Goal: Task Accomplishment & Management: Complete application form

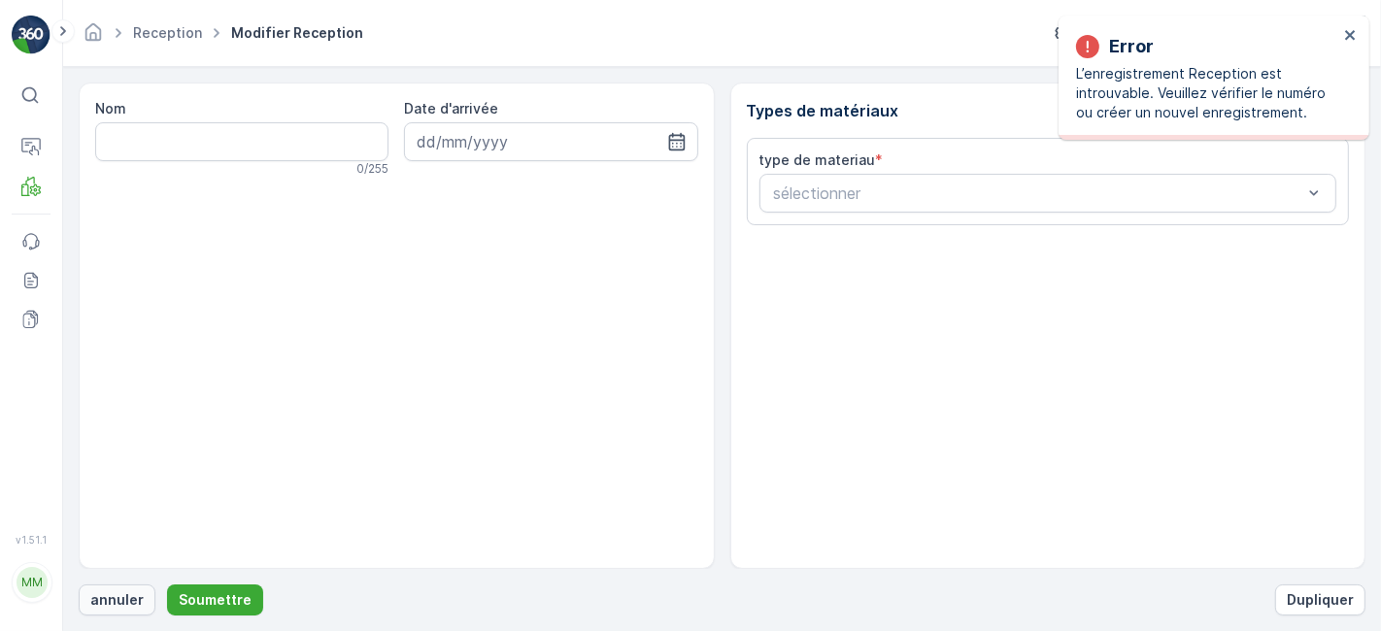
click at [114, 593] on p "annuler" at bounding box center [116, 600] width 53 height 19
click at [98, 600] on p "annuler" at bounding box center [116, 600] width 53 height 19
click at [116, 589] on button "annuler" at bounding box center [117, 600] width 77 height 31
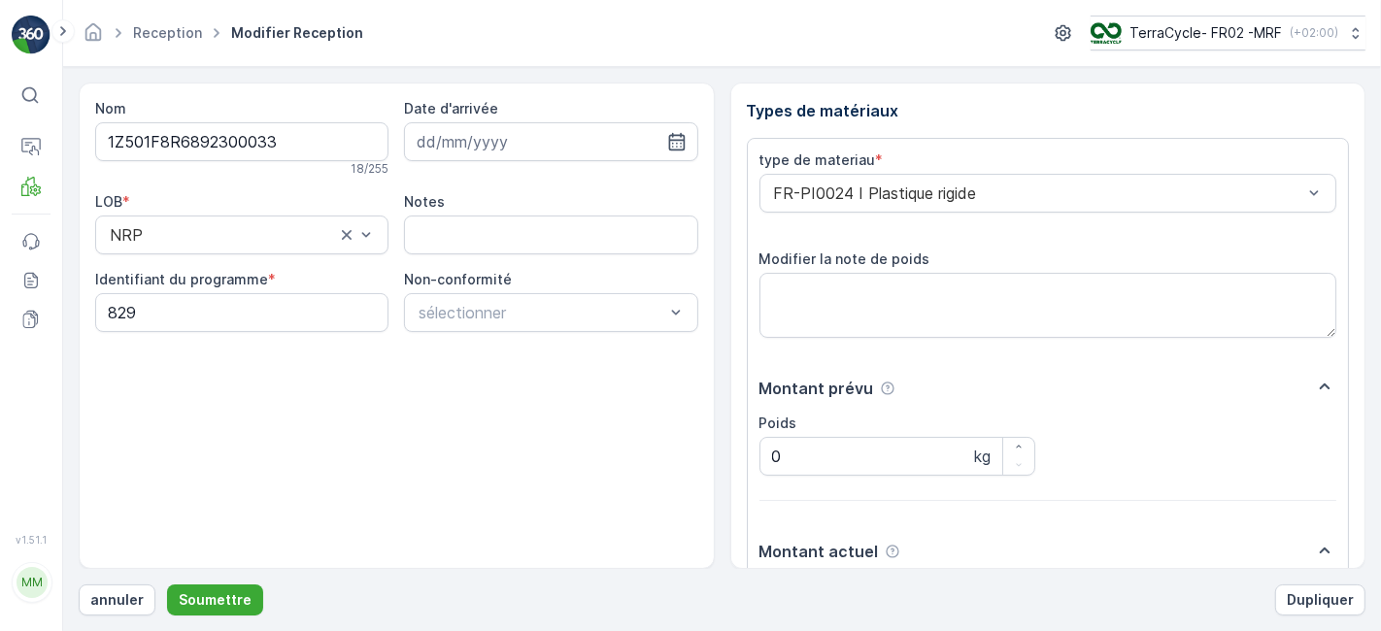
click at [167, 585] on button "Soumettre" at bounding box center [215, 600] width 96 height 31
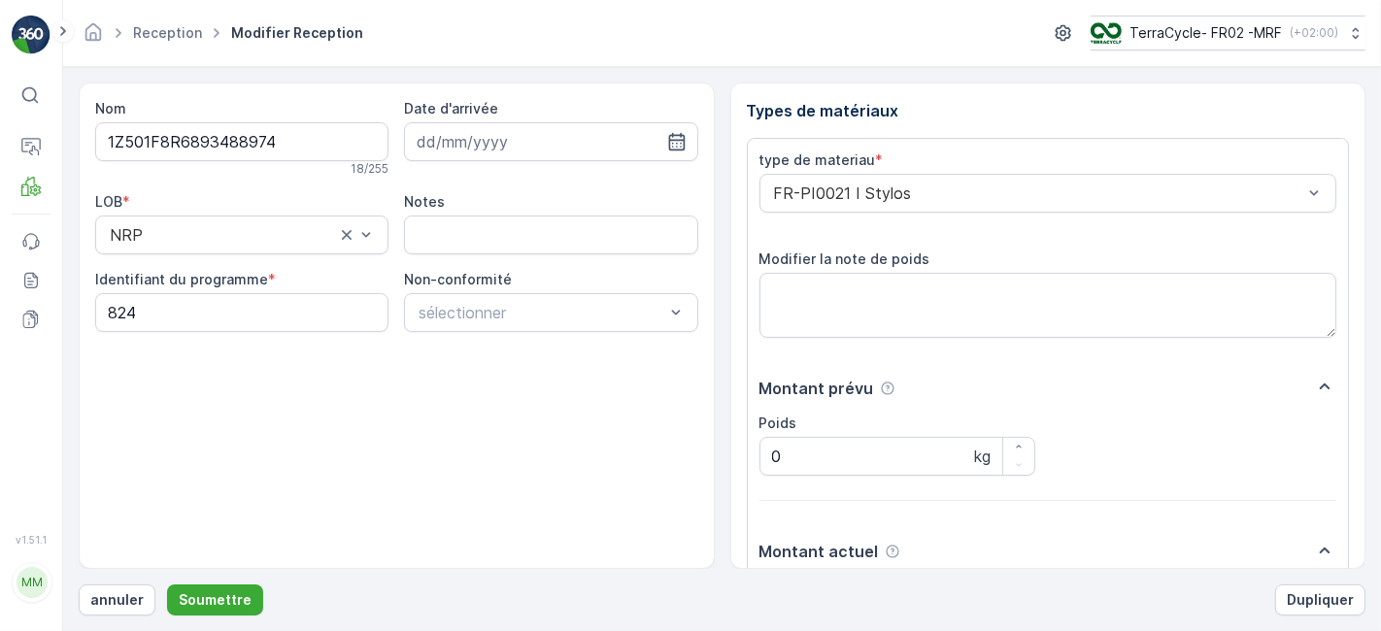
click at [167, 585] on button "Soumettre" at bounding box center [215, 600] width 96 height 31
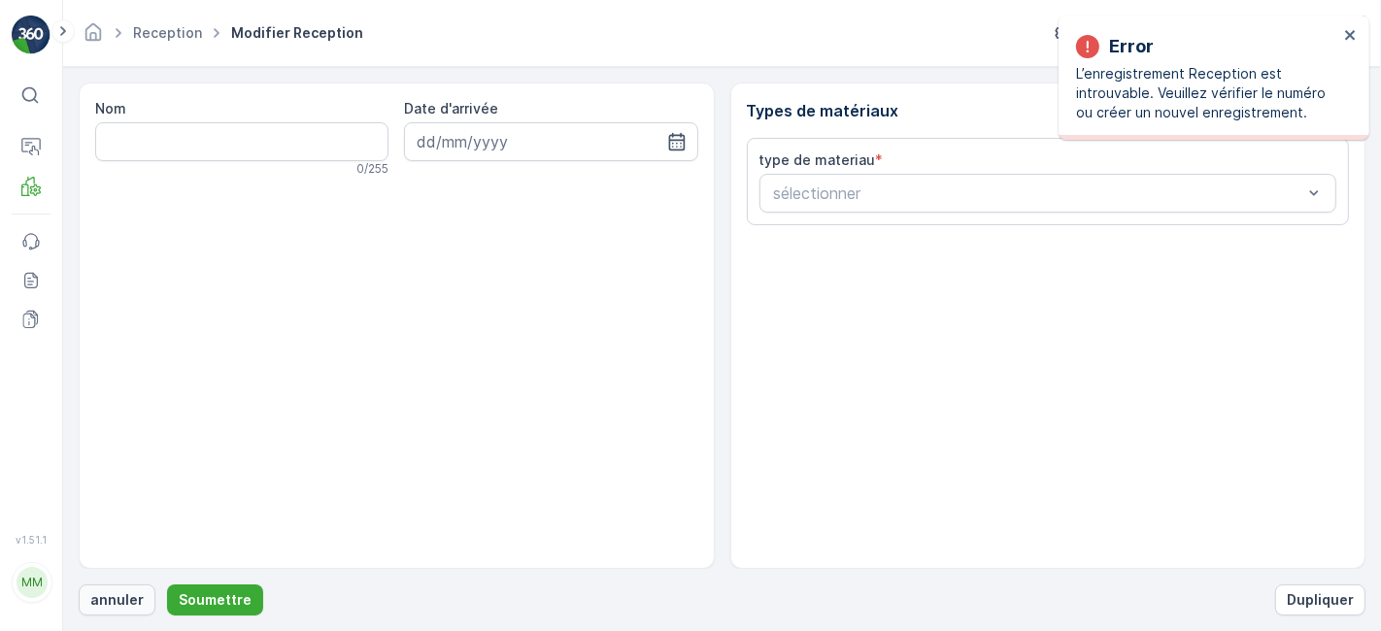
click at [118, 601] on p "annuler" at bounding box center [116, 600] width 53 height 19
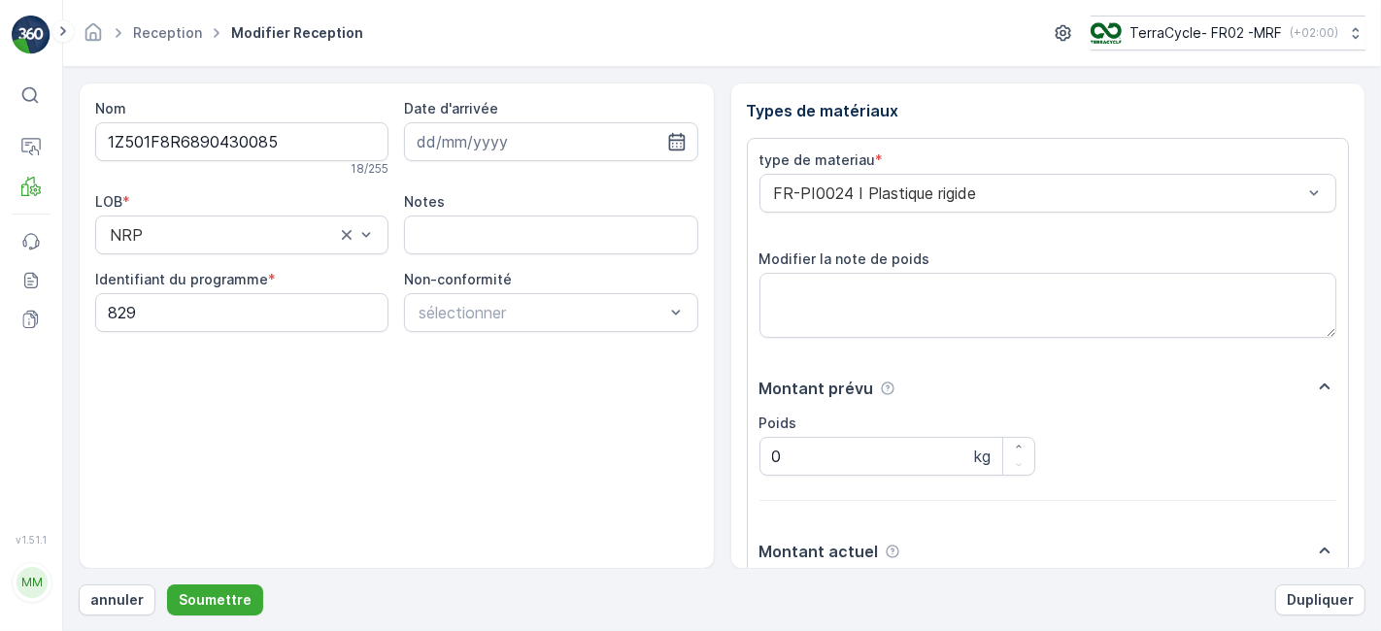
click at [167, 585] on button "Soumettre" at bounding box center [215, 600] width 96 height 31
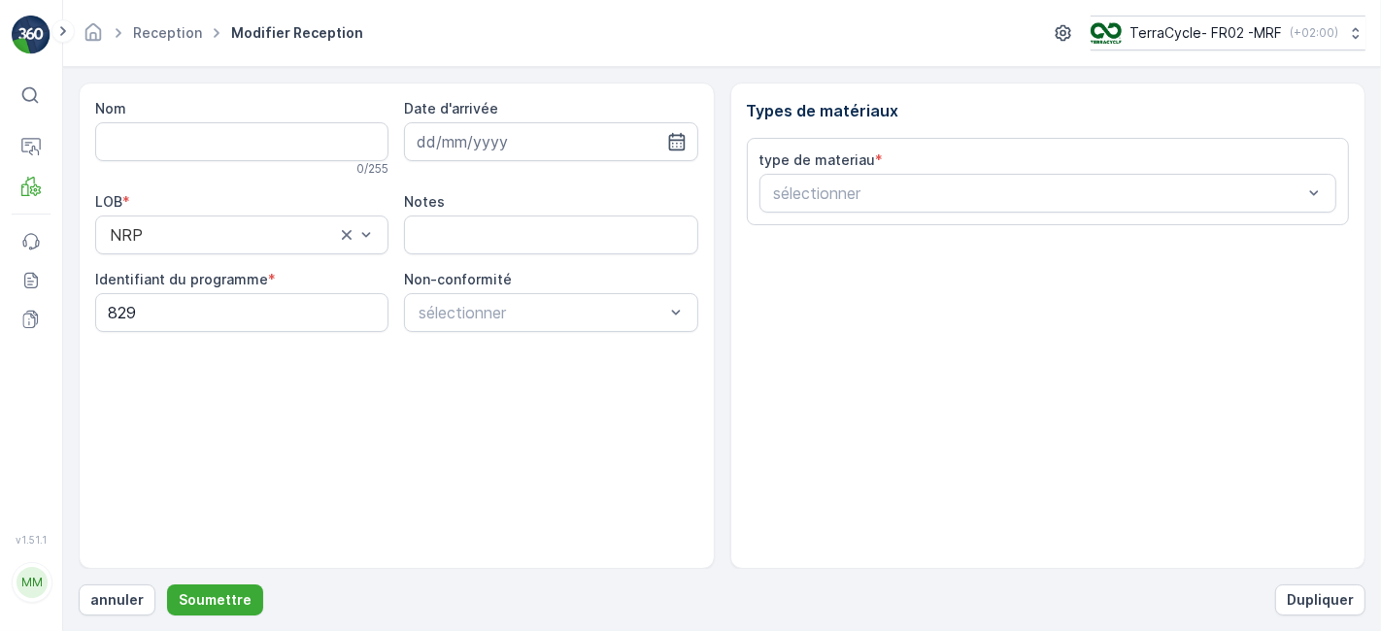
type input "1Z501F8R6892886027"
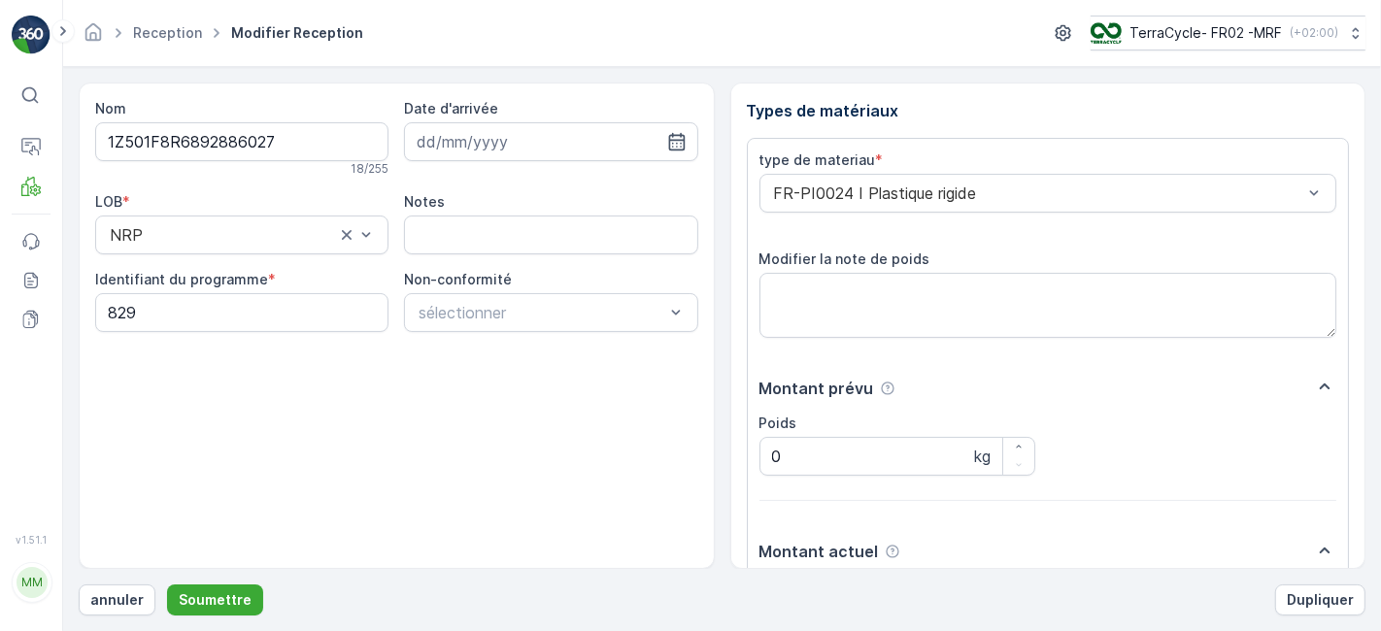
click at [167, 585] on button "Soumettre" at bounding box center [215, 600] width 96 height 31
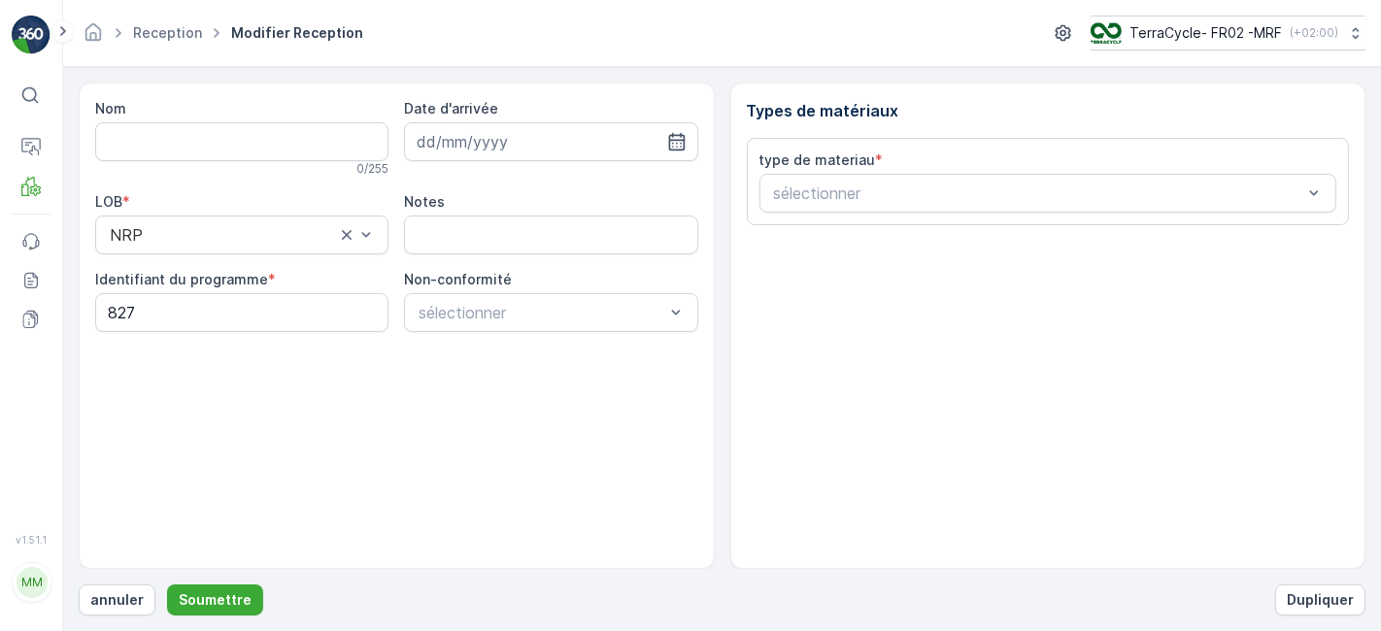
type input "1Z501F8R6891417866"
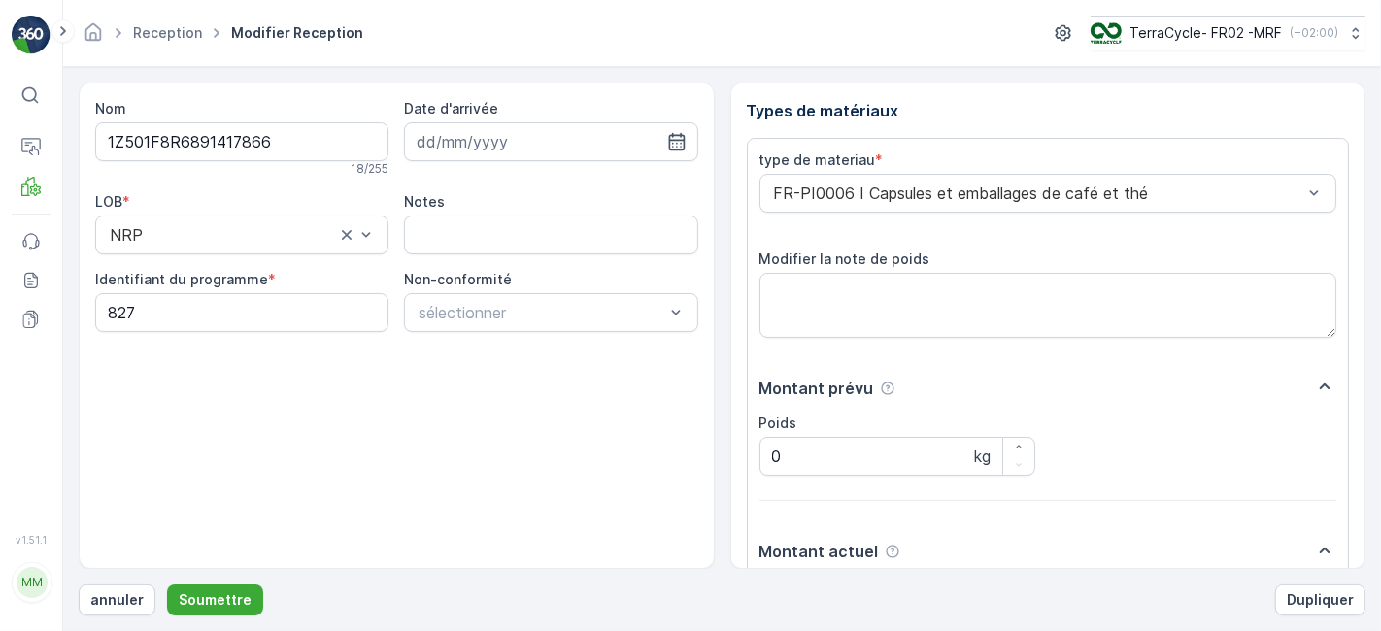
click at [167, 585] on button "Soumettre" at bounding box center [215, 600] width 96 height 31
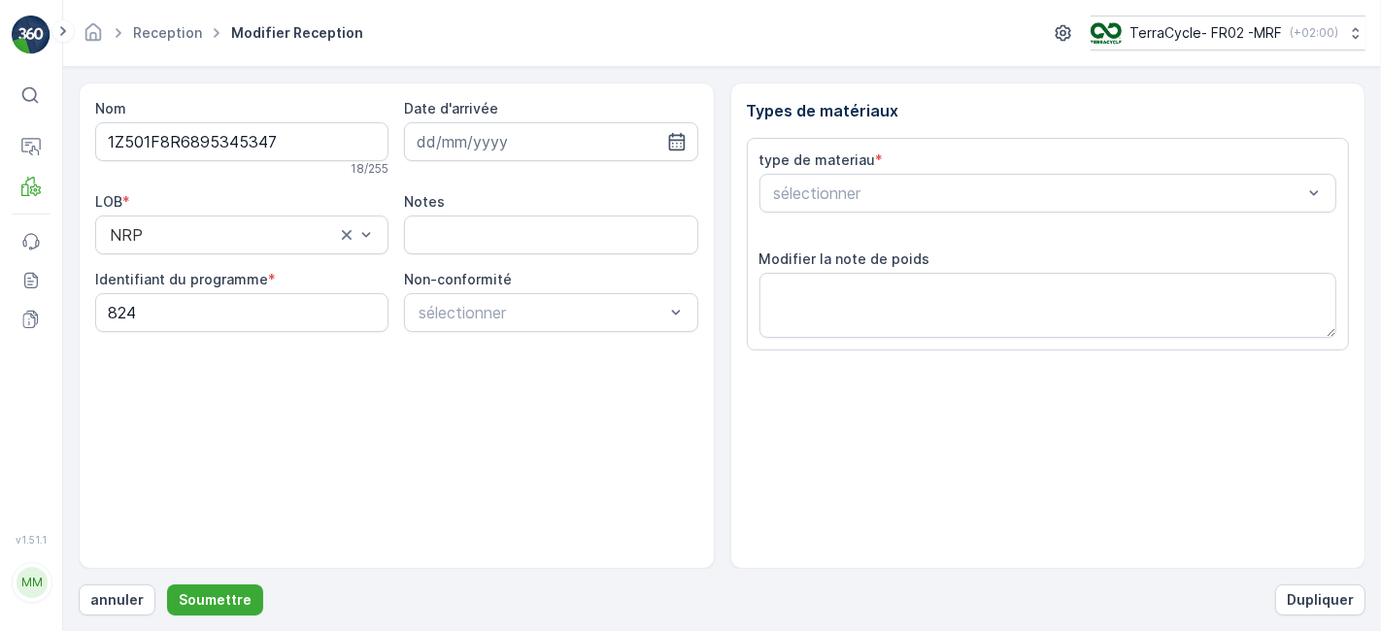
scroll to position [239, 0]
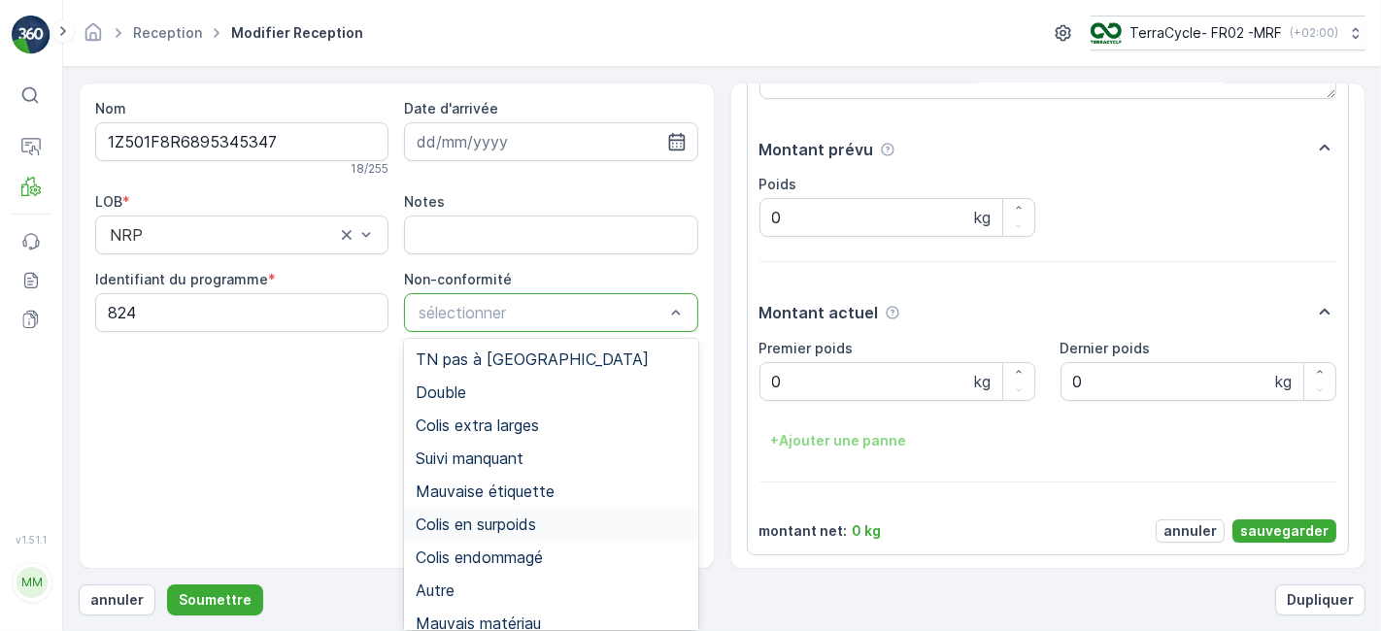
click at [485, 528] on span "Colis en surpoids" at bounding box center [476, 524] width 120 height 17
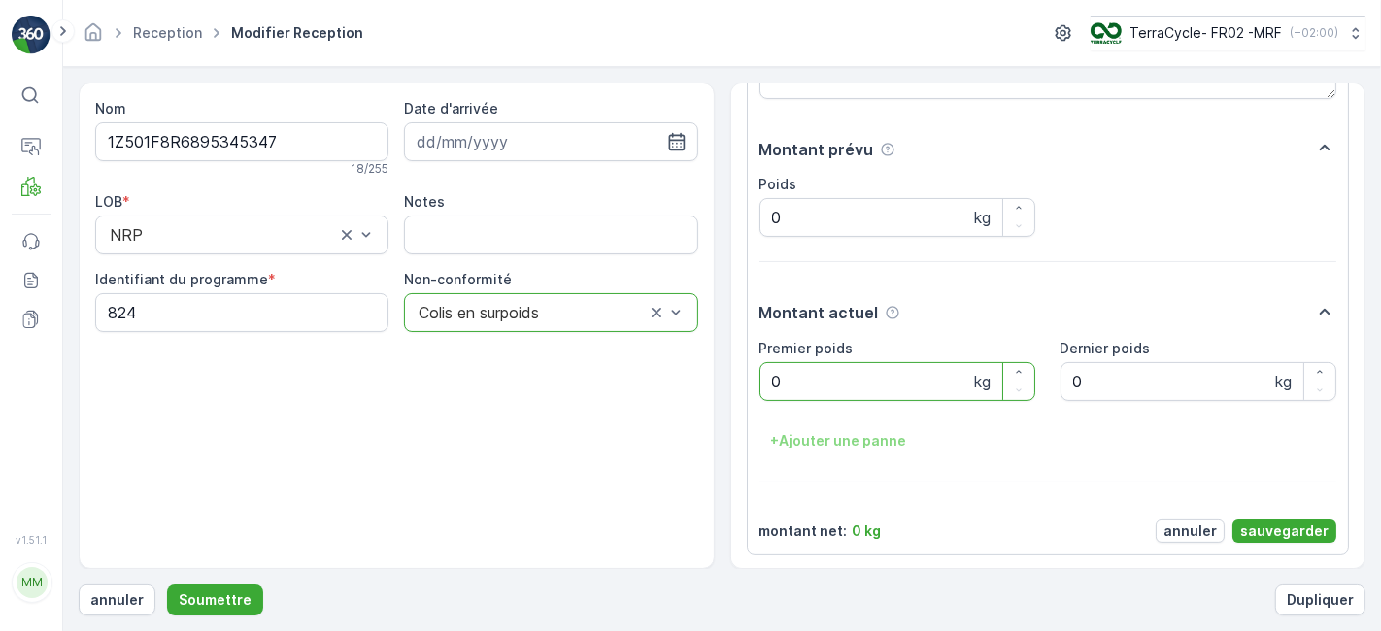
click at [884, 383] on poids "0" at bounding box center [898, 381] width 276 height 39
type poids "21.56"
click at [1293, 523] on p "sauvegarder" at bounding box center [1284, 531] width 88 height 19
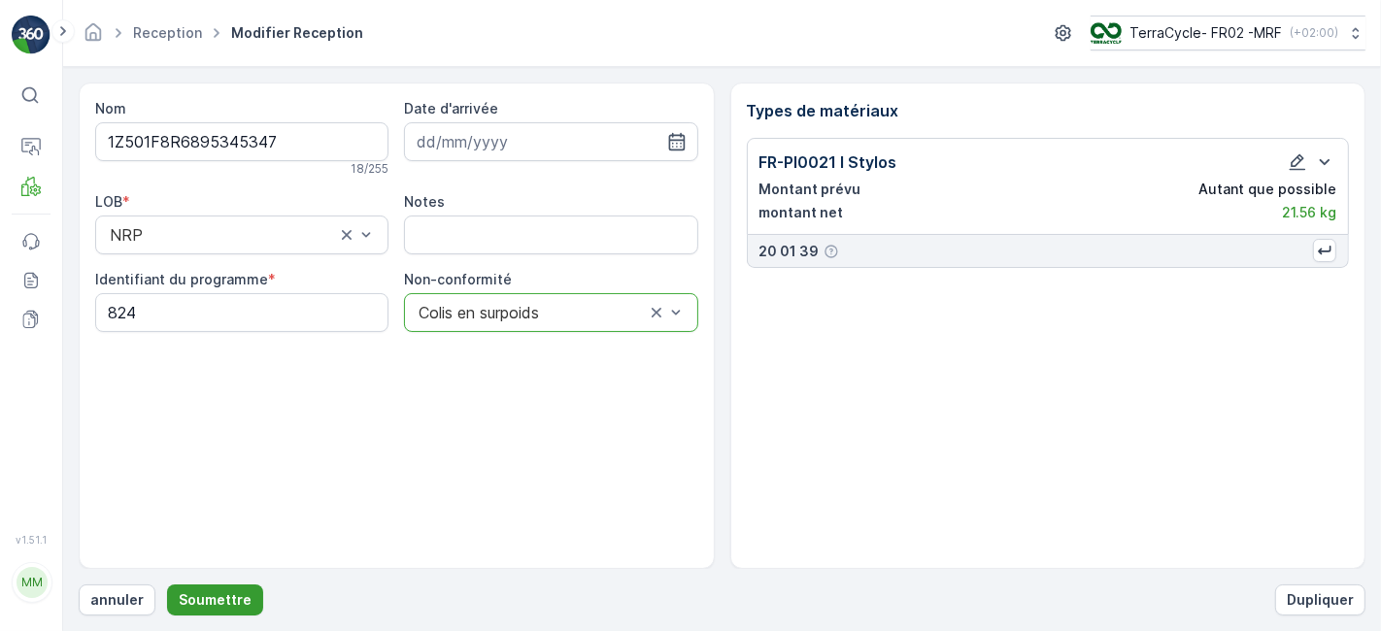
click at [233, 588] on button "Soumettre" at bounding box center [215, 600] width 96 height 31
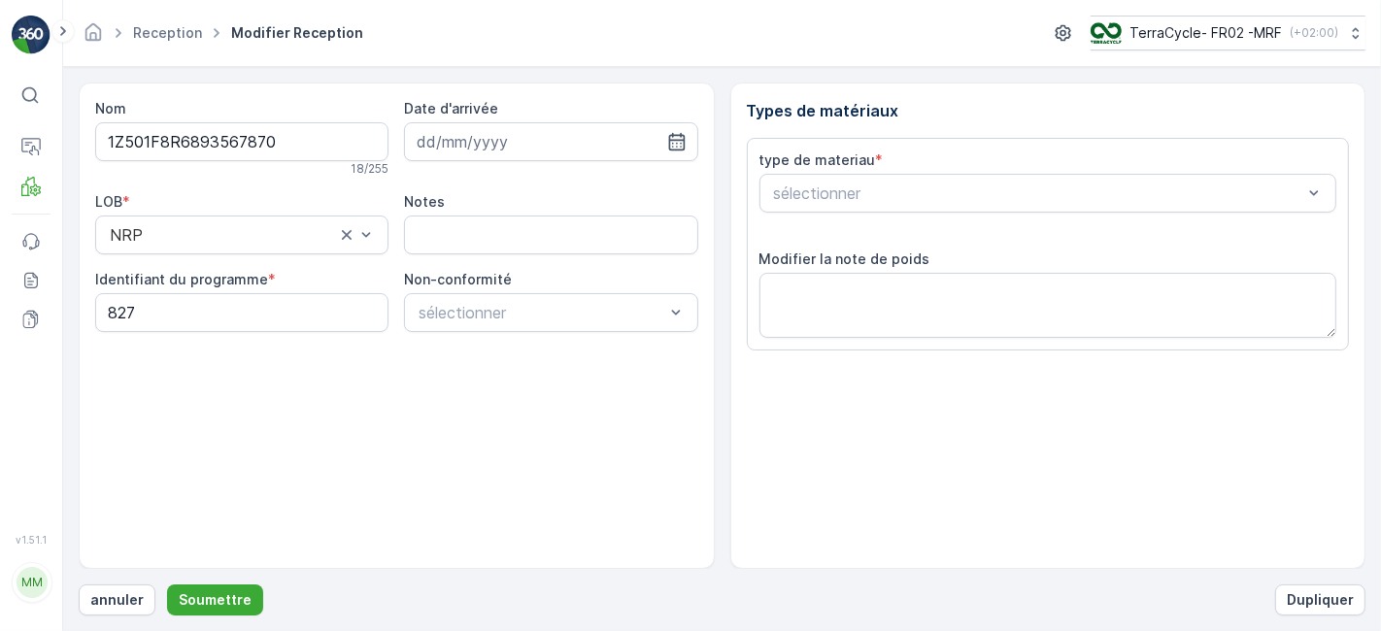
scroll to position [239, 0]
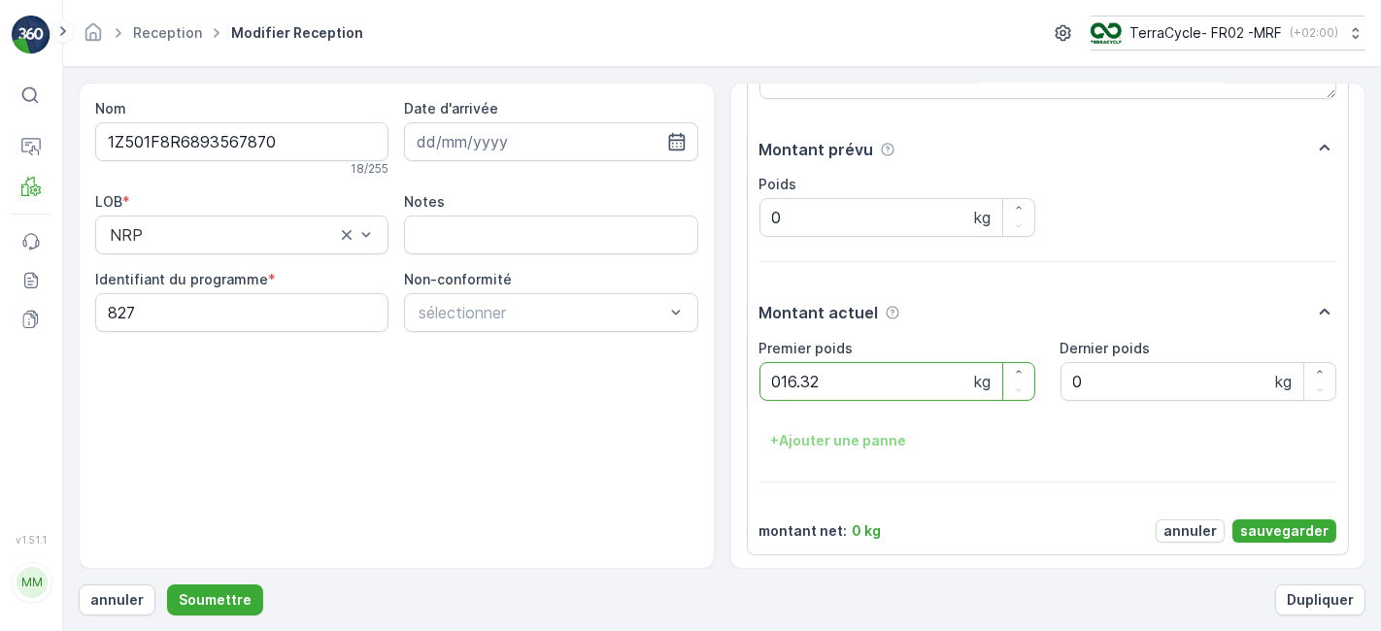
click at [167, 585] on button "Soumettre" at bounding box center [215, 600] width 96 height 31
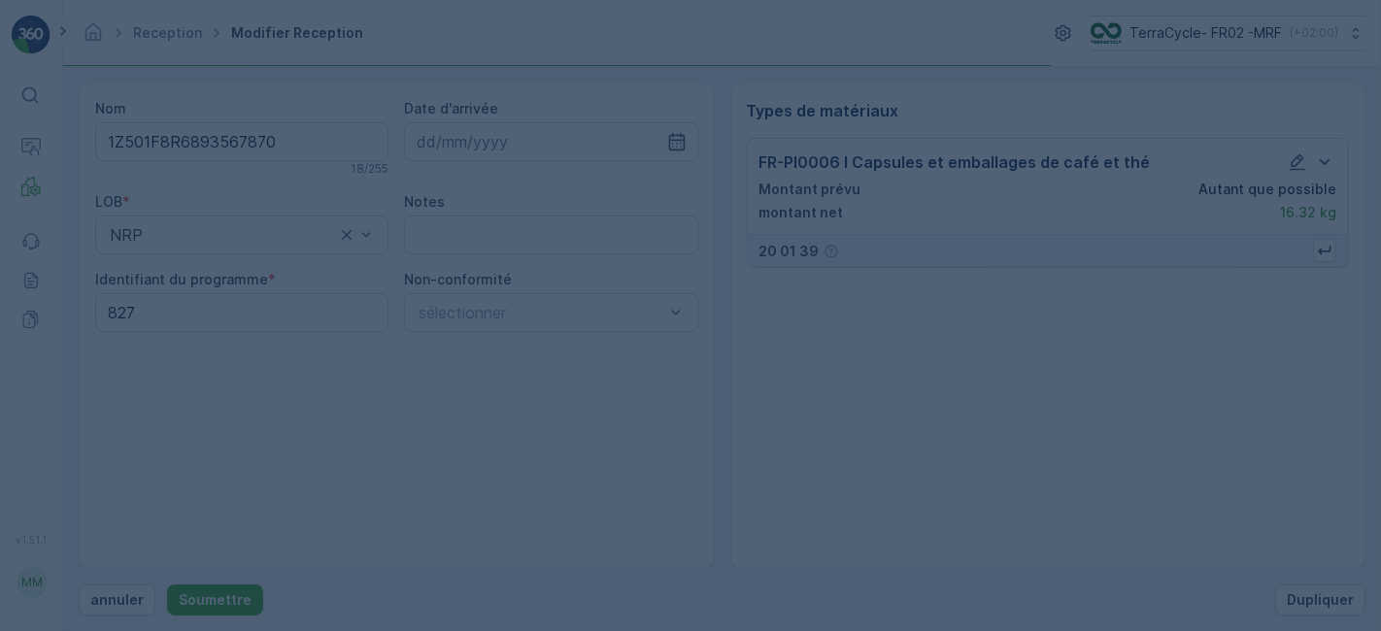
scroll to position [0, 0]
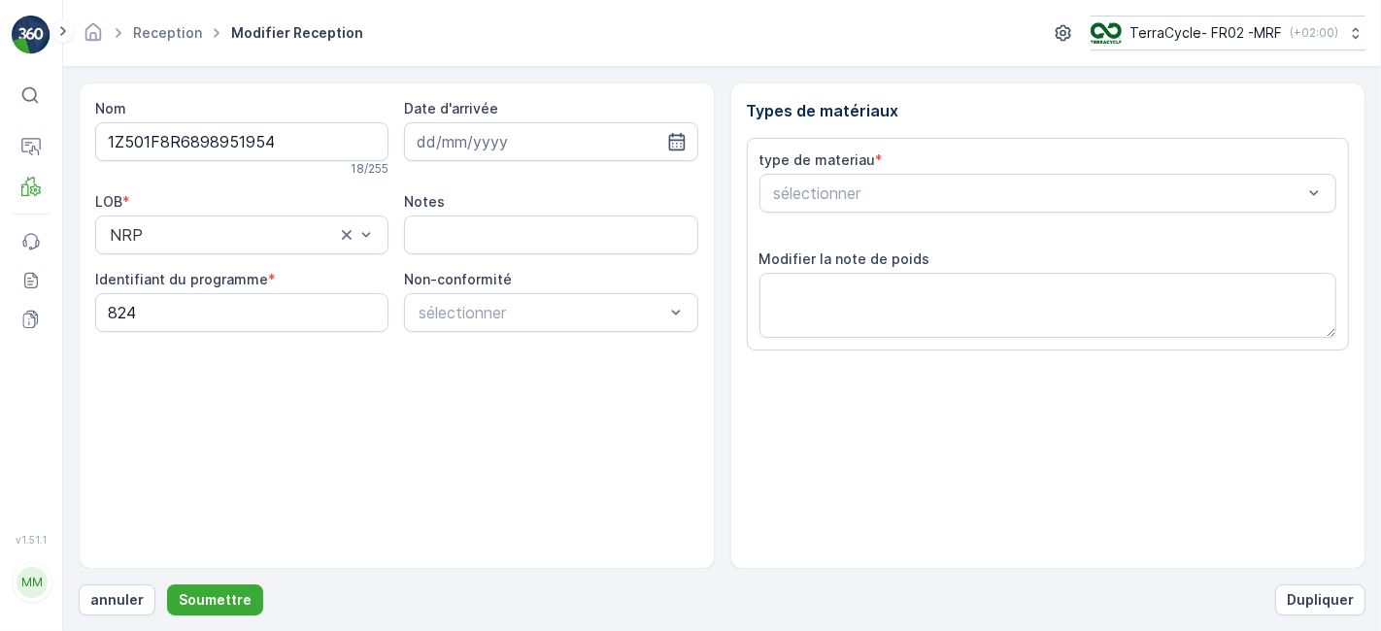
scroll to position [239, 0]
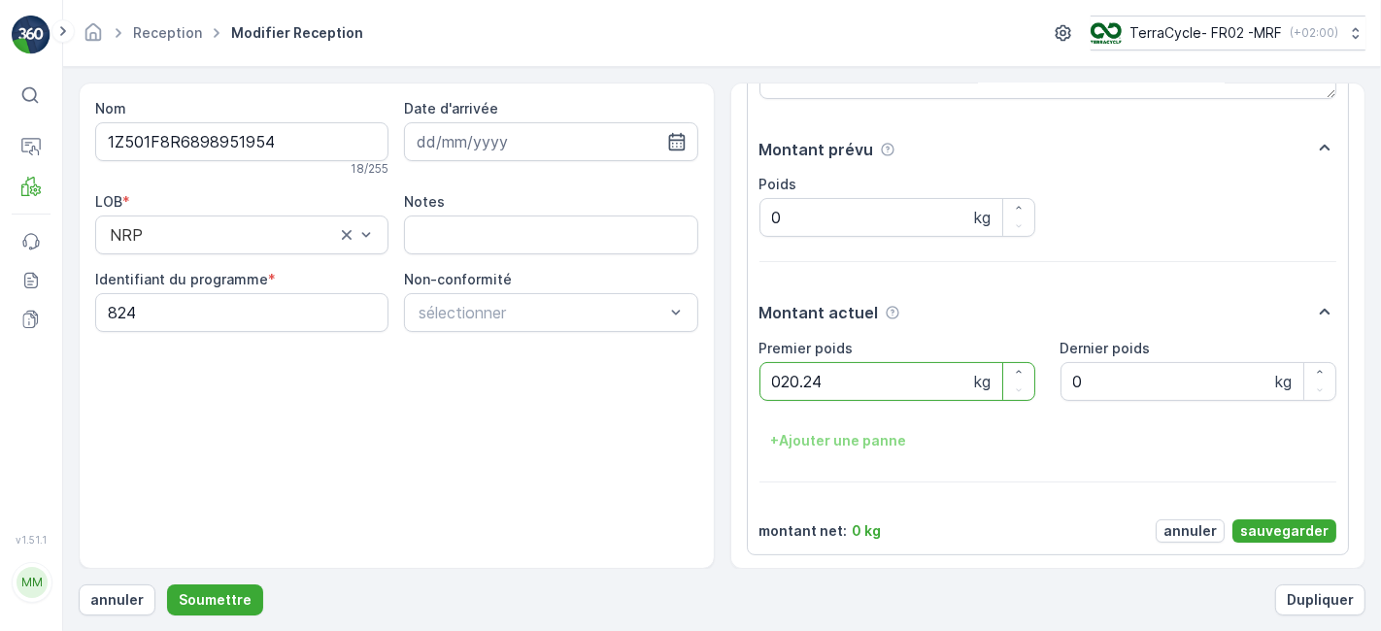
click at [167, 585] on button "Soumettre" at bounding box center [215, 600] width 96 height 31
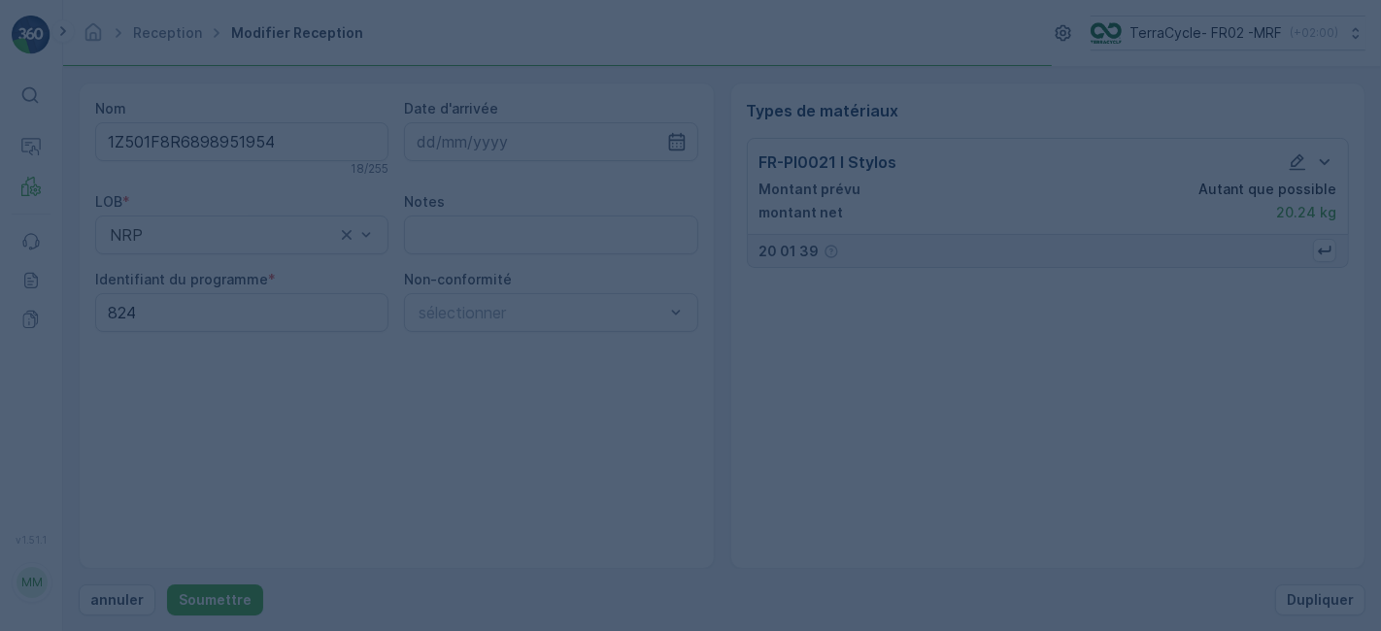
scroll to position [0, 0]
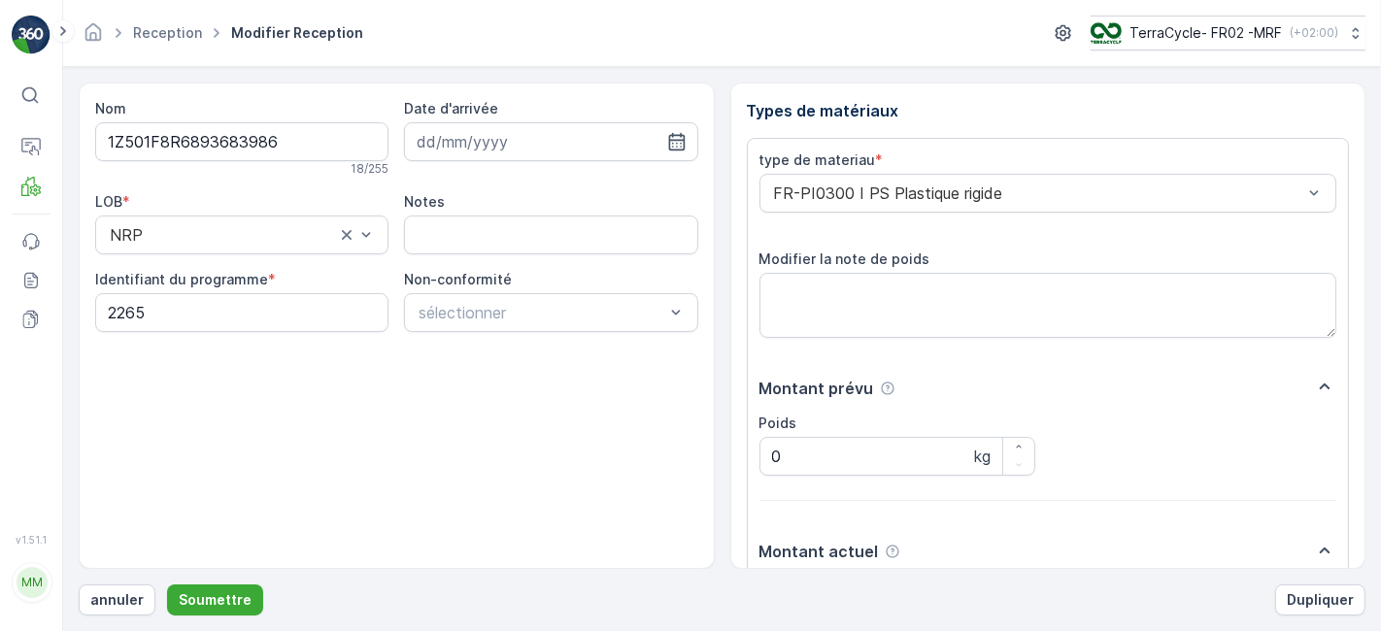
click at [167, 585] on button "Soumettre" at bounding box center [215, 600] width 96 height 31
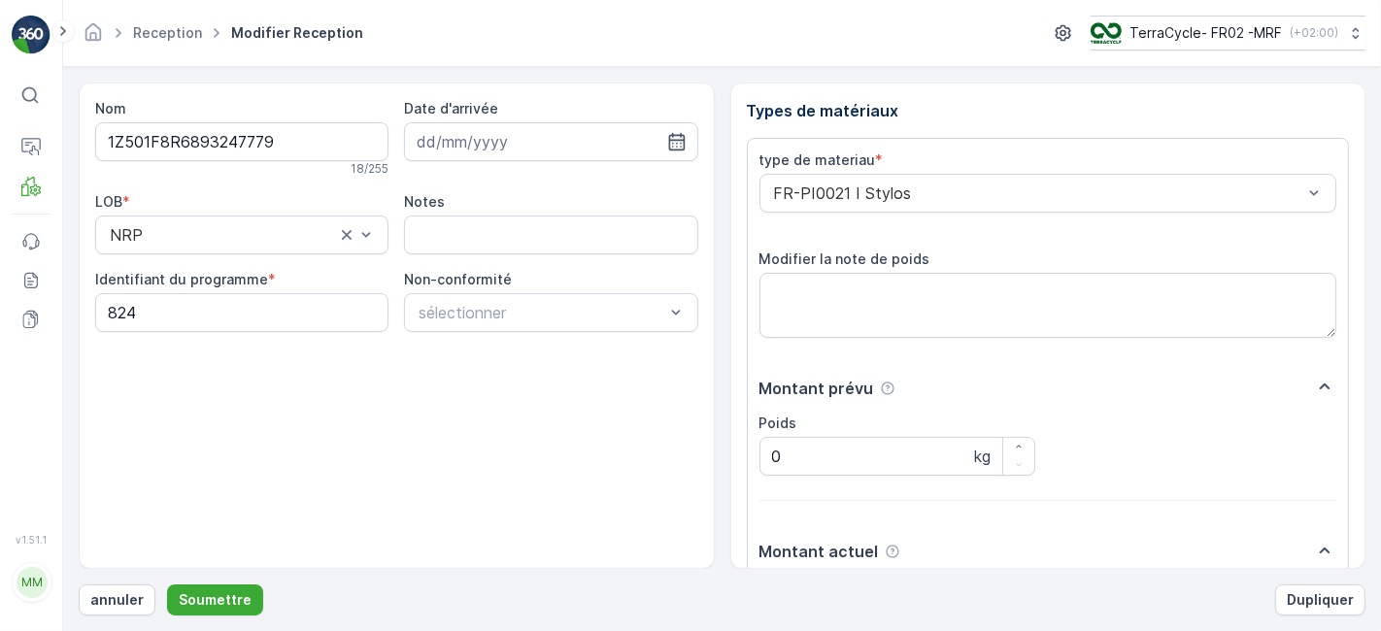
click at [167, 585] on button "Soumettre" at bounding box center [215, 600] width 96 height 31
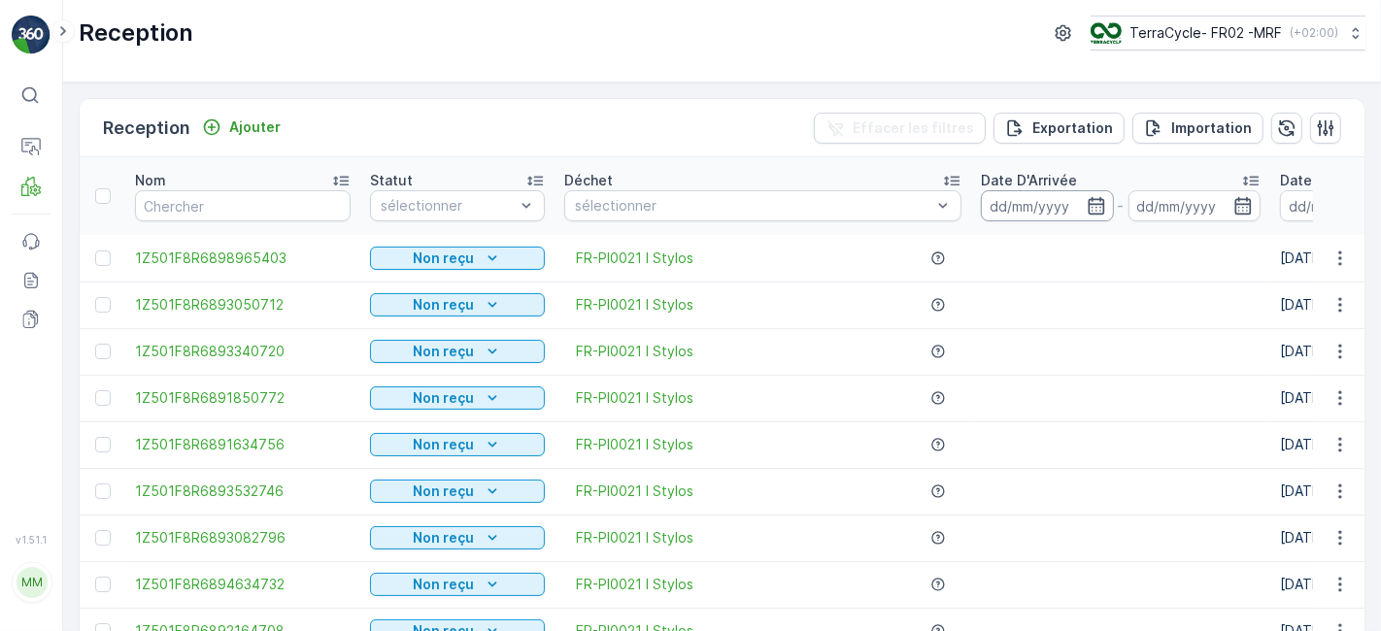
click at [1027, 201] on input at bounding box center [1047, 205] width 133 height 31
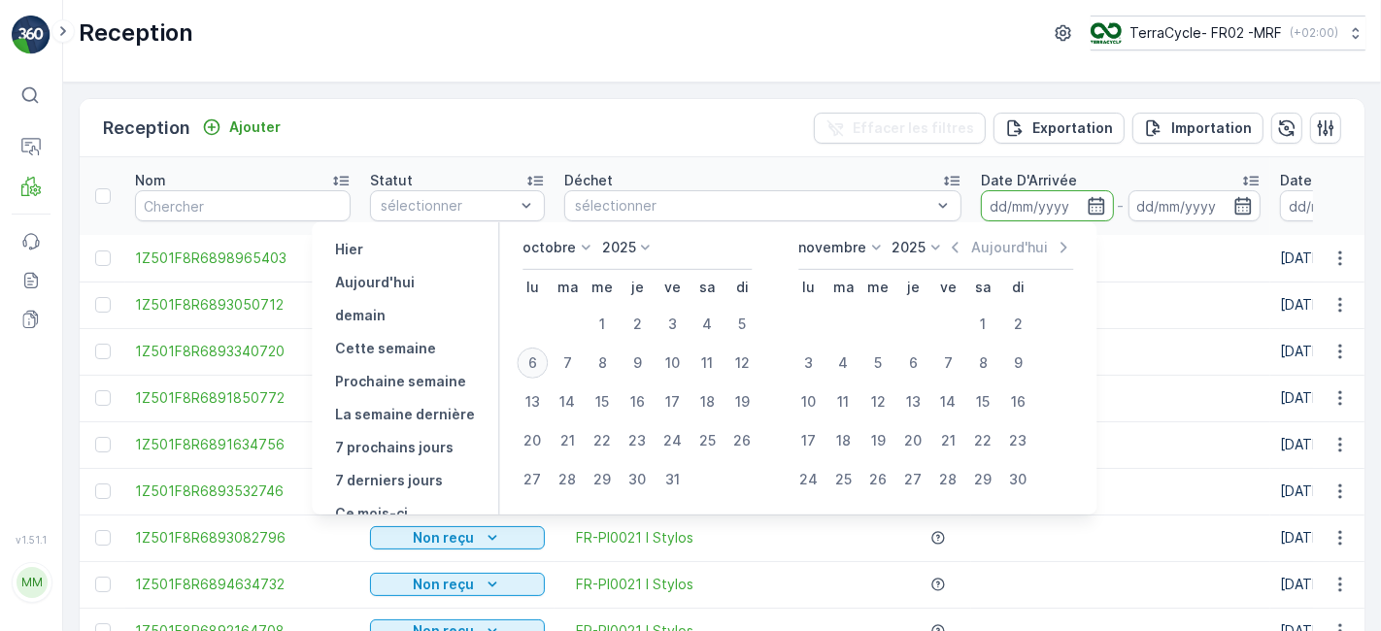
click at [529, 364] on div "6" at bounding box center [532, 363] width 31 height 31
type input "[DATE]"
click at [529, 364] on div "6" at bounding box center [532, 363] width 31 height 31
type input "[DATE]"
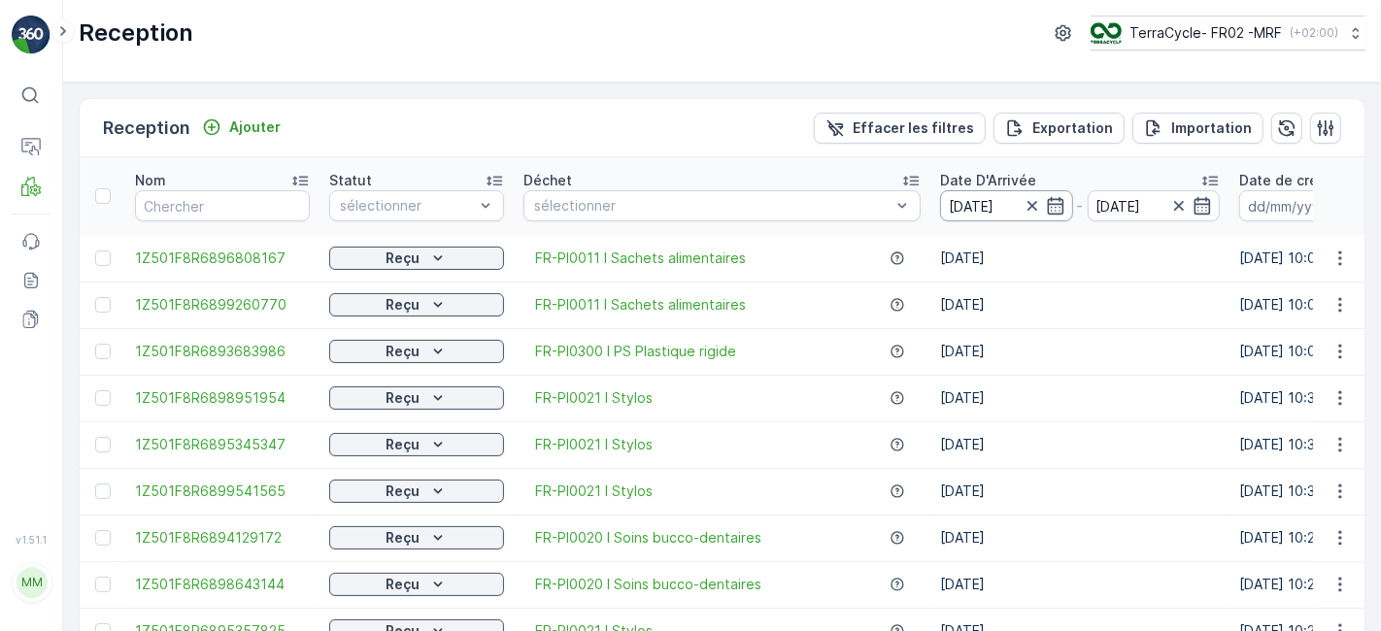
click at [960, 200] on input "[DATE]" at bounding box center [1006, 205] width 133 height 31
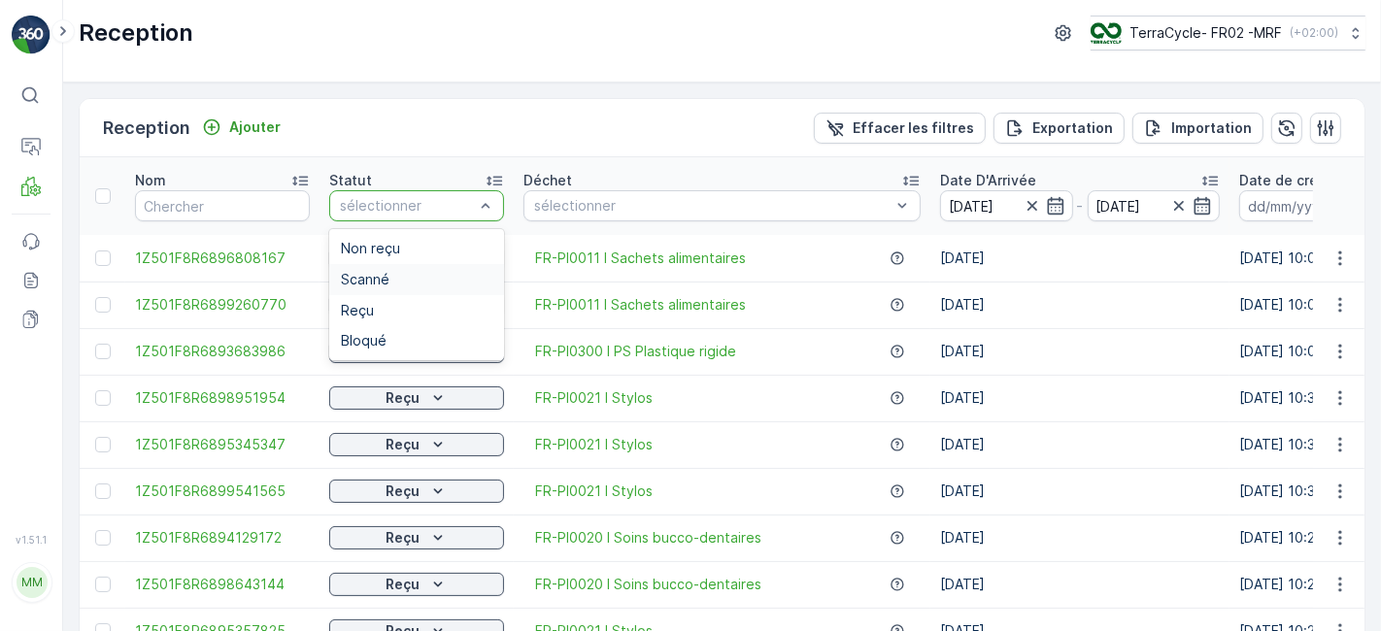
click at [382, 282] on span "Scanné" at bounding box center [365, 280] width 49 height 16
